Goal: Information Seeking & Learning: Learn about a topic

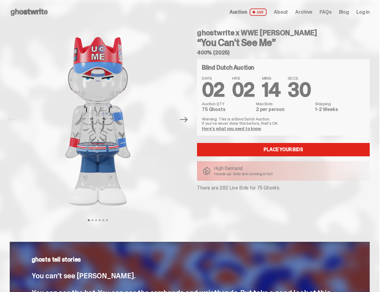
click at [192, 146] on div "ghostwrite x WWE John Cena “You Can't See Me” 400% (2025) Blind Dutch Auction D…" at bounding box center [280, 119] width 180 height 191
click at [102, 120] on img at bounding box center [97, 121] width 155 height 194
click at [187, 120] on icon "Next" at bounding box center [184, 119] width 8 height 5
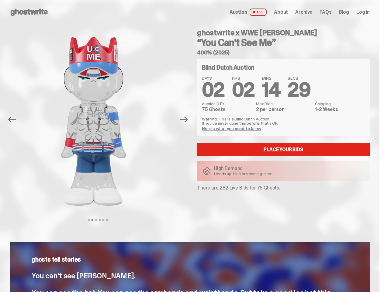
click at [0, 31] on div "ghostwrite x WWE John Cena “You Can't See Me” 400% (2025) Previous Next View sl…" at bounding box center [190, 125] width 380 height 203
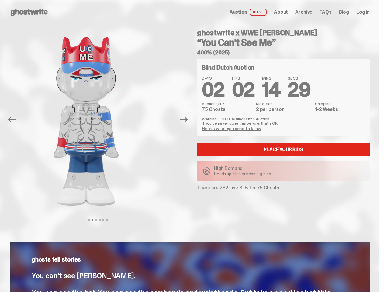
click at [232, 129] on link "Here's what you need to know" at bounding box center [231, 128] width 59 height 5
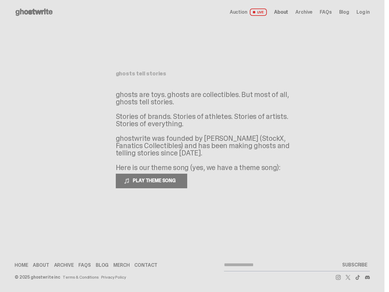
click at [192, 146] on p "ghosts are toys. ghosts are collectibles. But most of all, ghosts tell stories.…" at bounding box center [207, 131] width 183 height 80
